Goal: Information Seeking & Learning: Learn about a topic

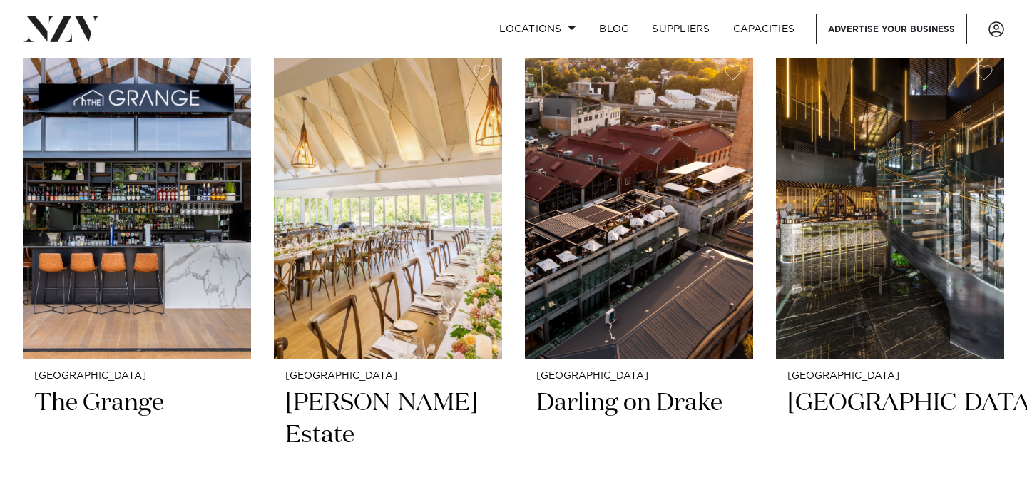
scroll to position [1229, 0]
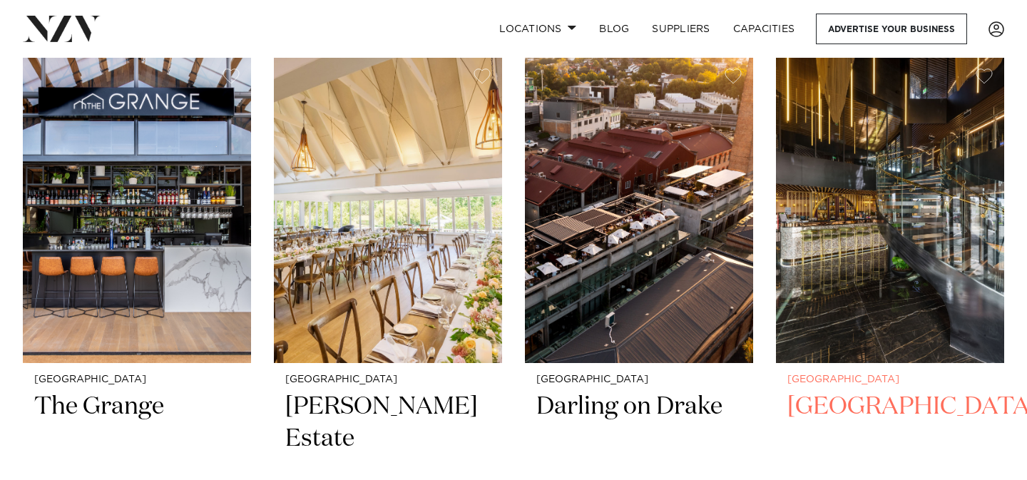
click at [977, 165] on img at bounding box center [890, 210] width 228 height 306
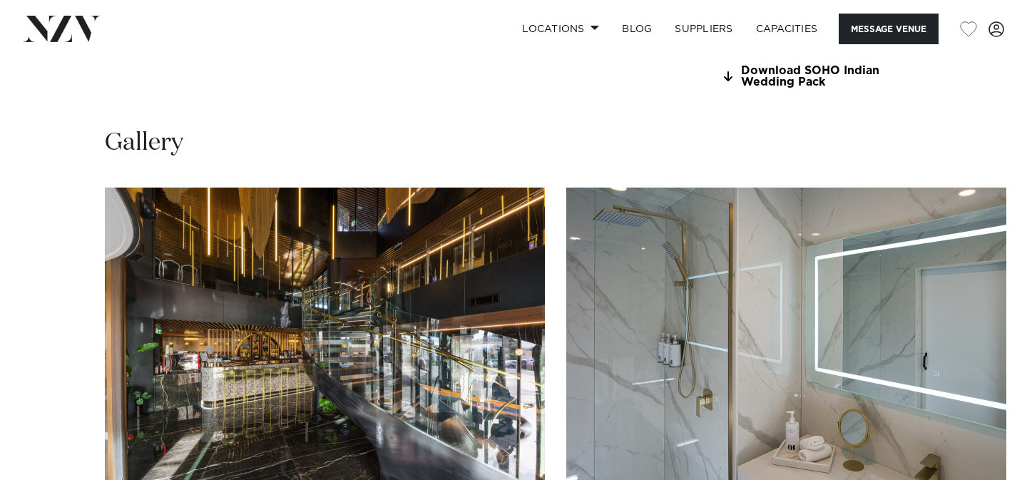
scroll to position [1552, 0]
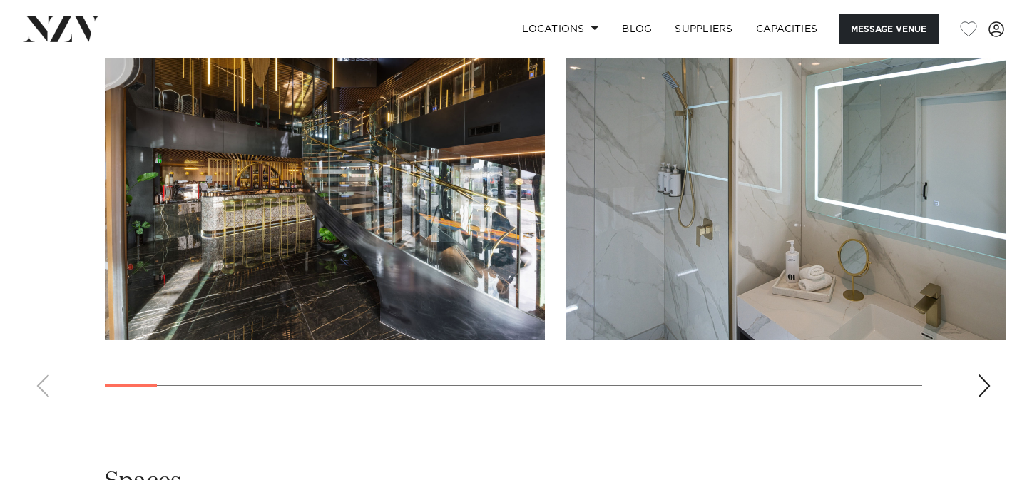
click at [981, 374] on div "Next slide" at bounding box center [984, 385] width 14 height 23
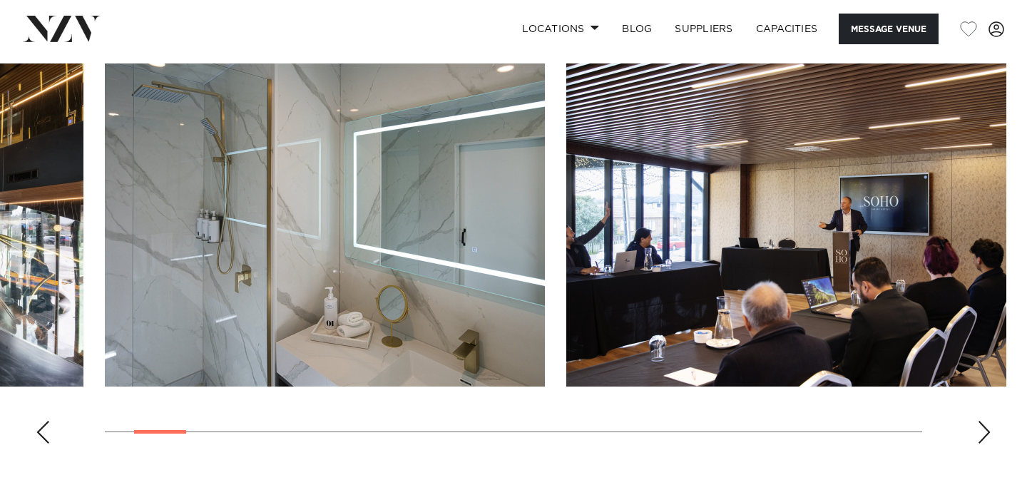
scroll to position [1473, 0]
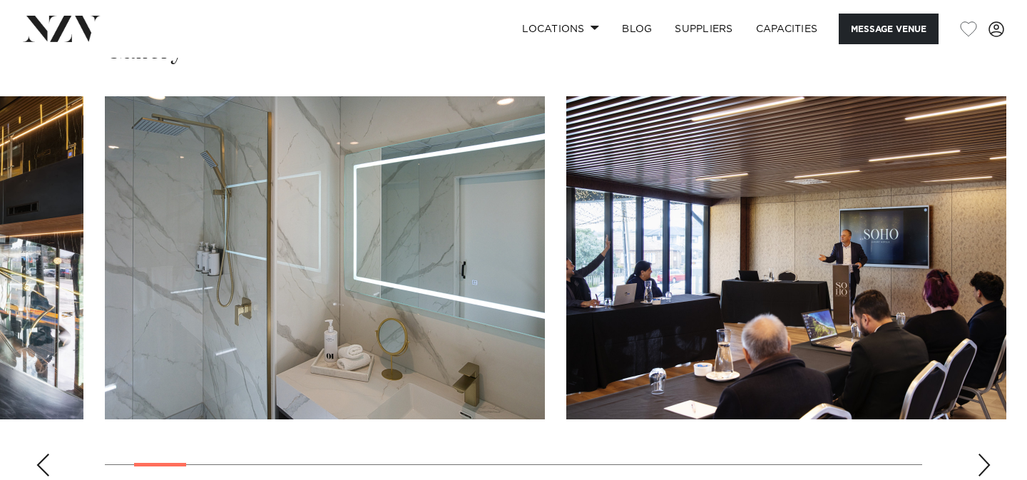
click at [973, 394] on swiper-container at bounding box center [513, 292] width 1027 height 392
click at [981, 454] on div "Next slide" at bounding box center [984, 465] width 14 height 23
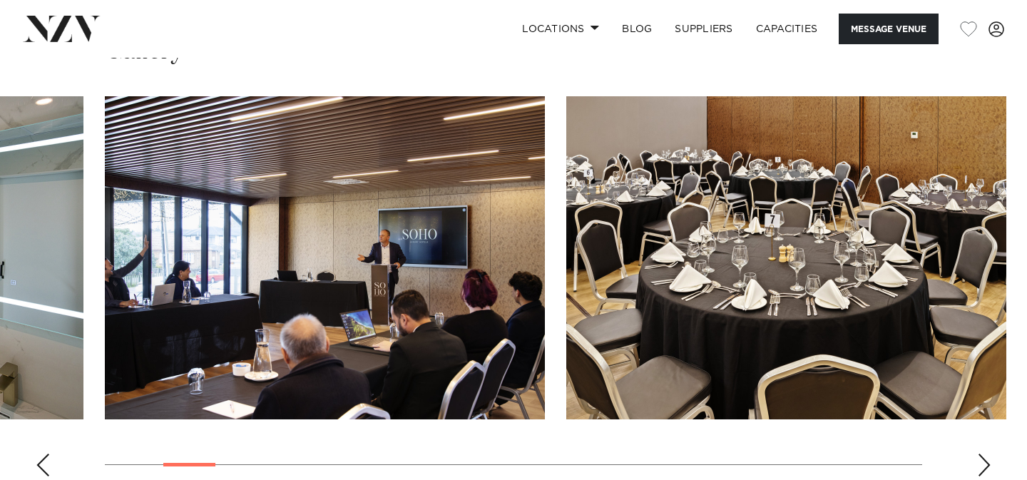
click at [981, 454] on div "Next slide" at bounding box center [984, 465] width 14 height 23
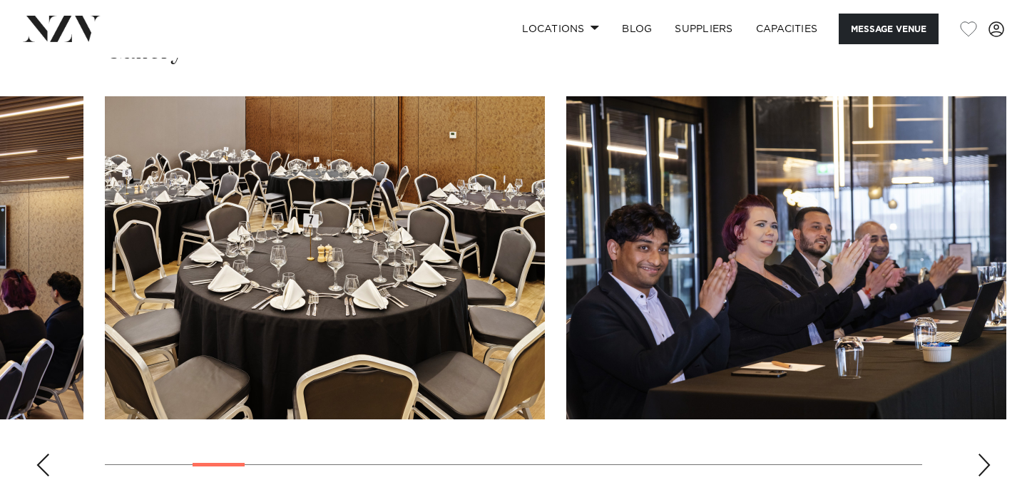
click at [981, 454] on div "Next slide" at bounding box center [984, 465] width 14 height 23
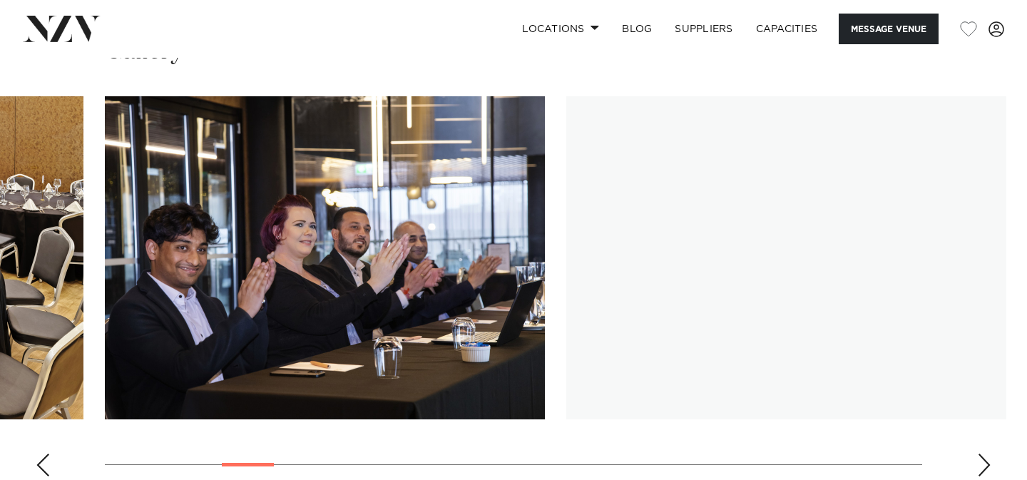
click at [981, 454] on div "Next slide" at bounding box center [984, 465] width 14 height 23
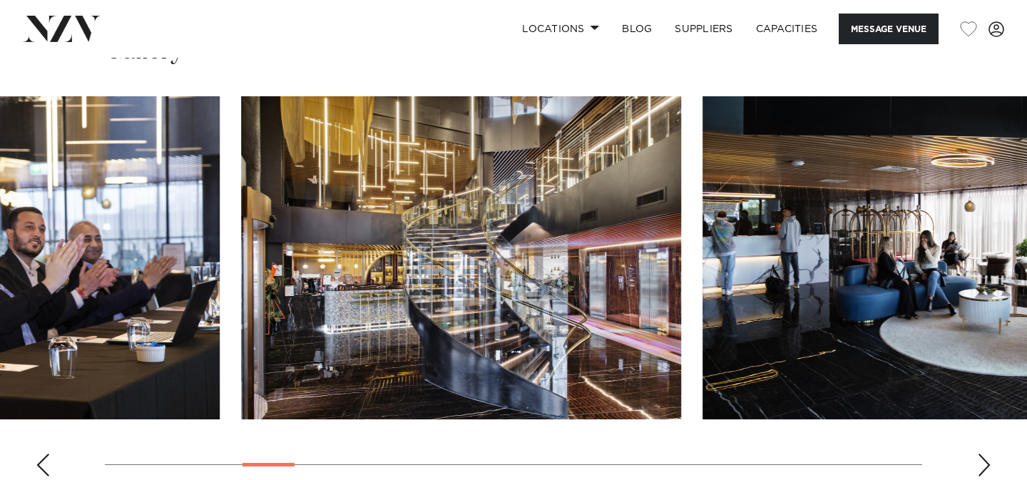
click at [702, 324] on img "7 / 28" at bounding box center [922, 257] width 440 height 323
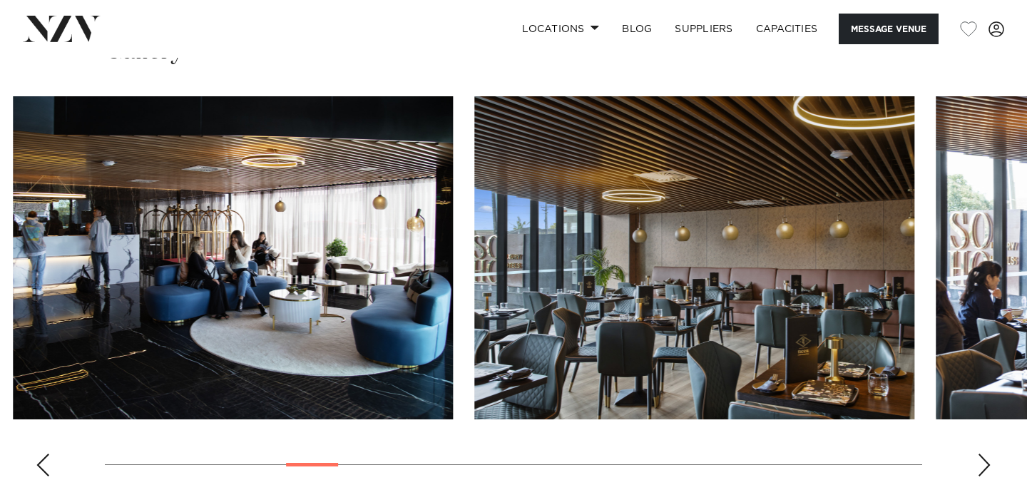
click at [0, 312] on swiper-container at bounding box center [513, 292] width 1027 height 392
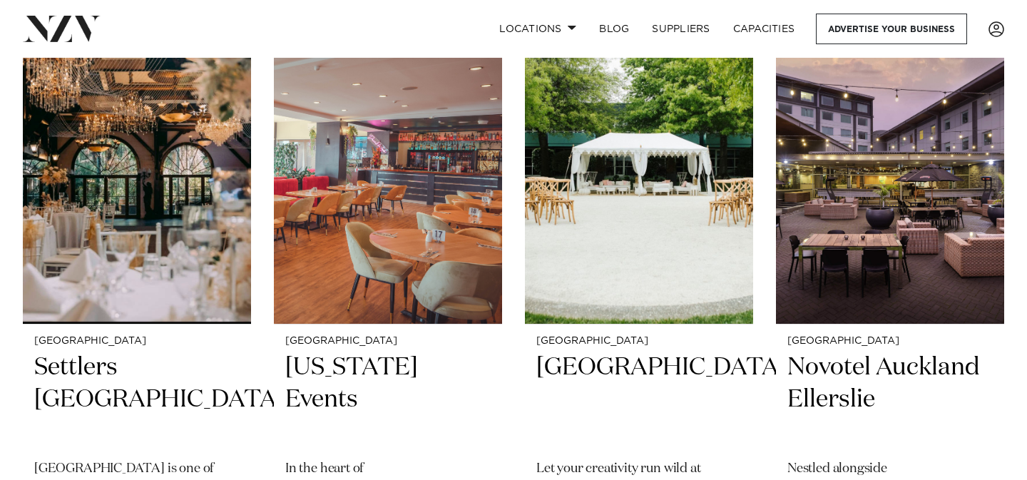
scroll to position [1883, 0]
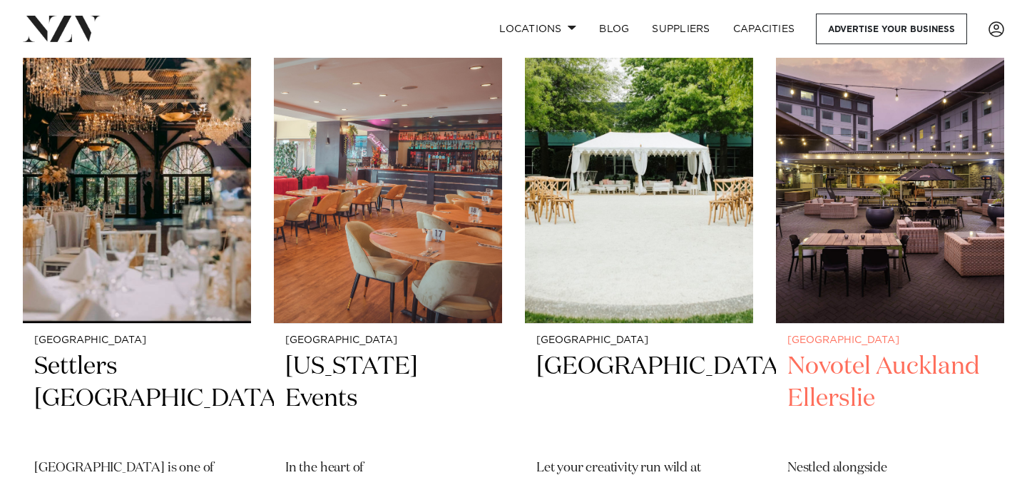
click at [931, 160] on img at bounding box center [890, 170] width 228 height 306
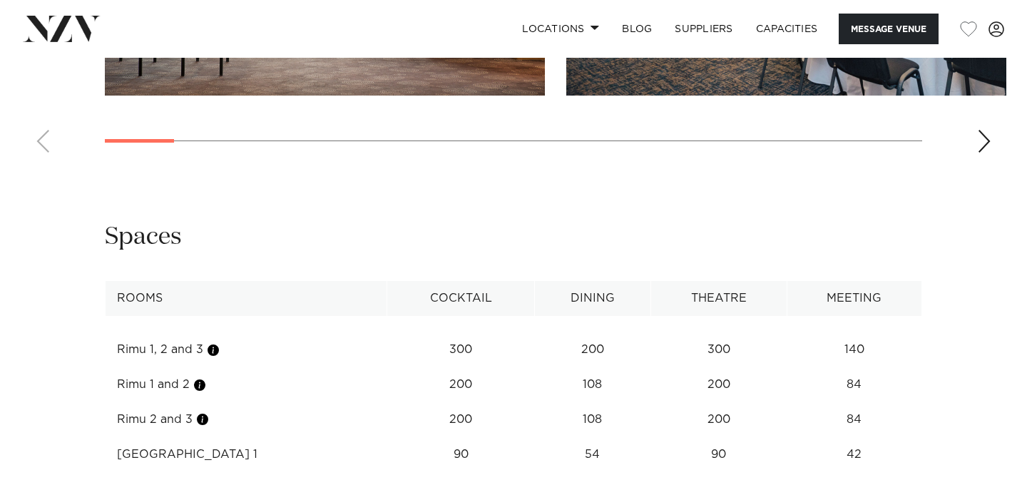
scroll to position [1866, 0]
